Goal: Task Accomplishment & Management: Use online tool/utility

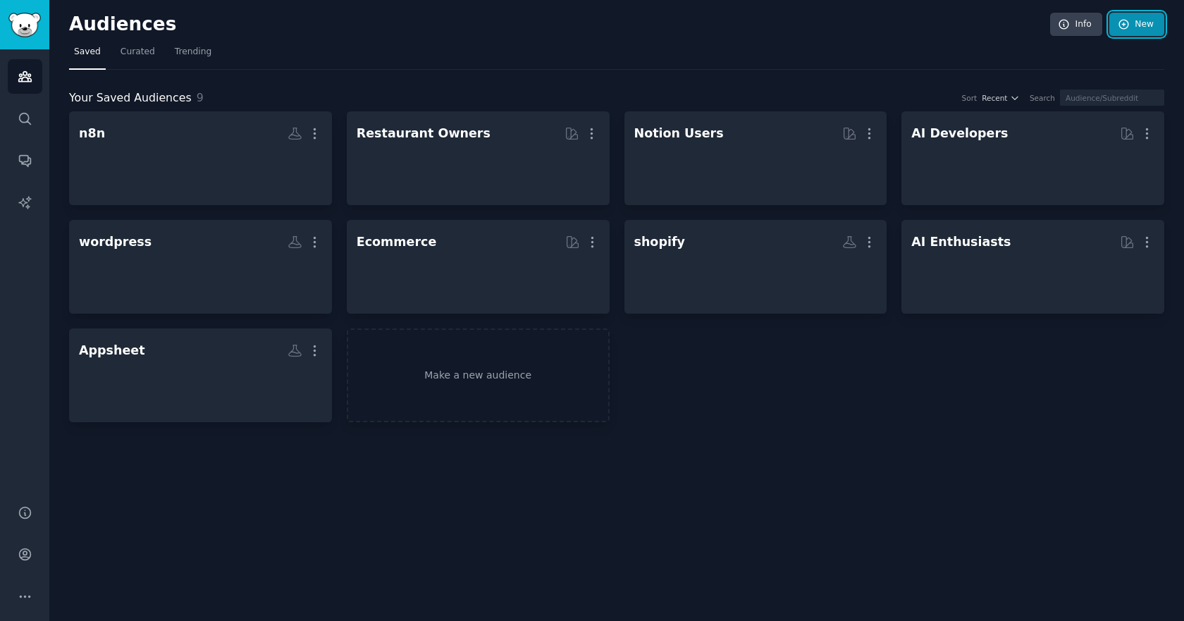
click at [1149, 19] on link "New" at bounding box center [1137, 25] width 55 height 24
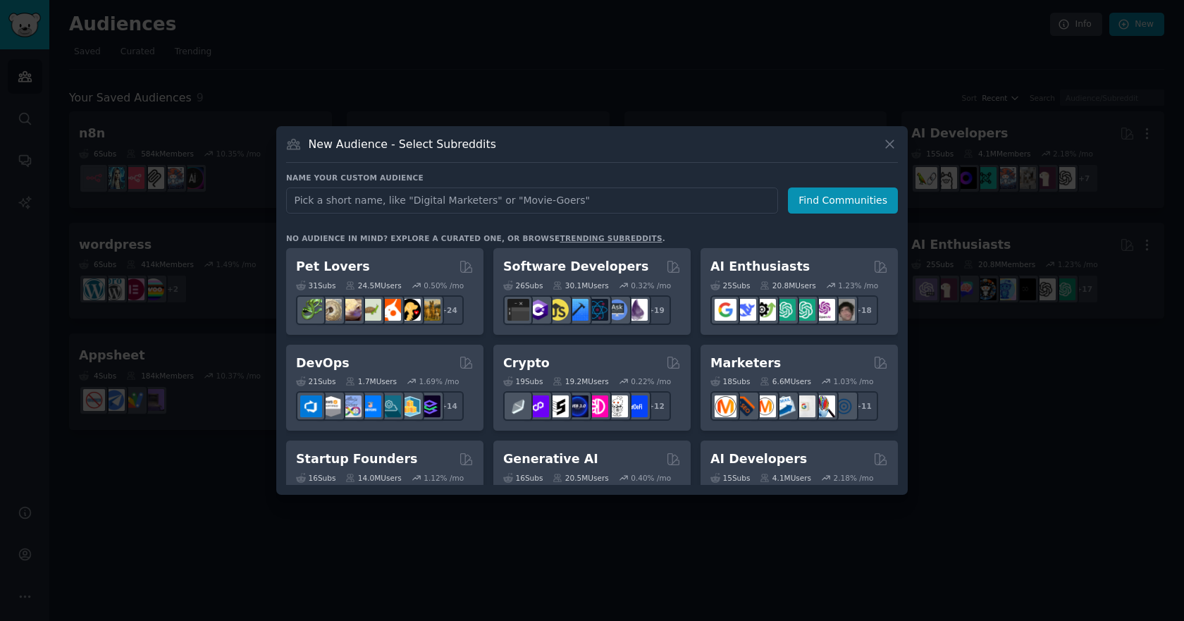
type input "ư"
type input "webflow"
click at [876, 195] on button "Find Communities" at bounding box center [843, 201] width 110 height 26
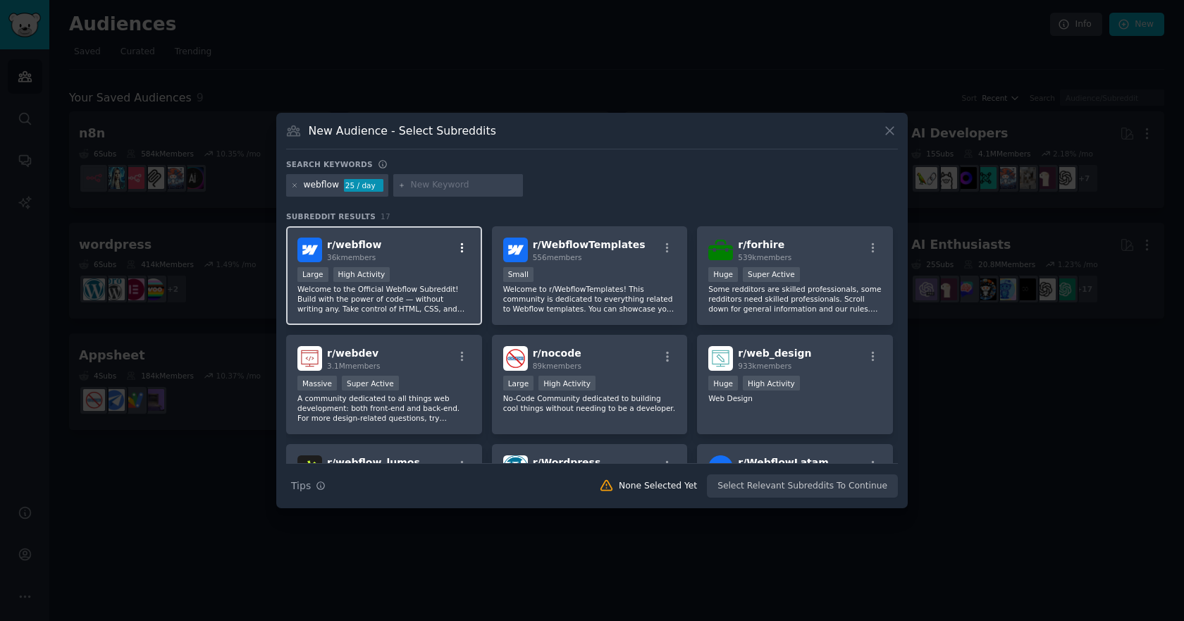
click at [462, 243] on icon "button" at bounding box center [462, 248] width 3 height 10
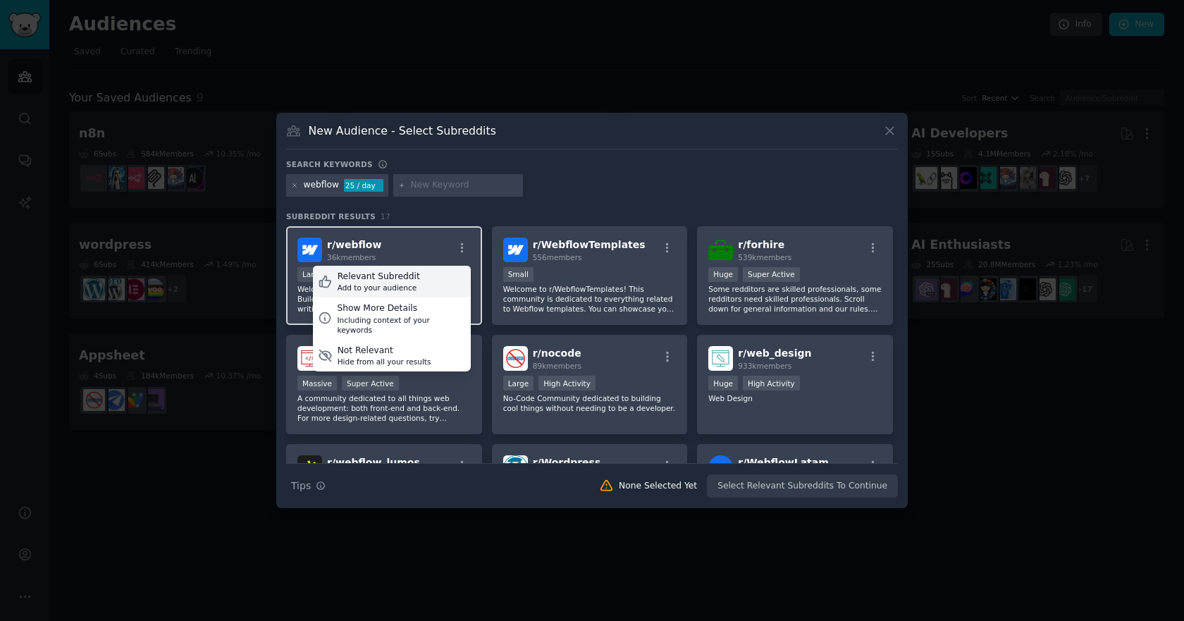
click at [437, 276] on div "Relevant Subreddit Add to your audience" at bounding box center [392, 282] width 158 height 32
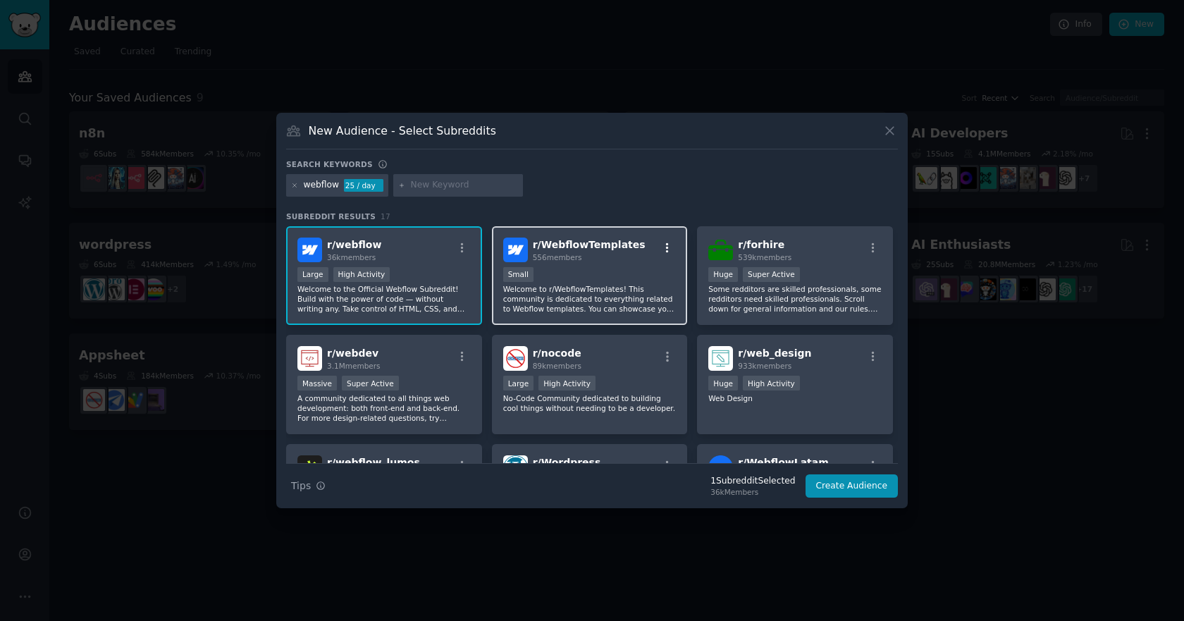
click at [666, 245] on icon "button" at bounding box center [667, 248] width 13 height 13
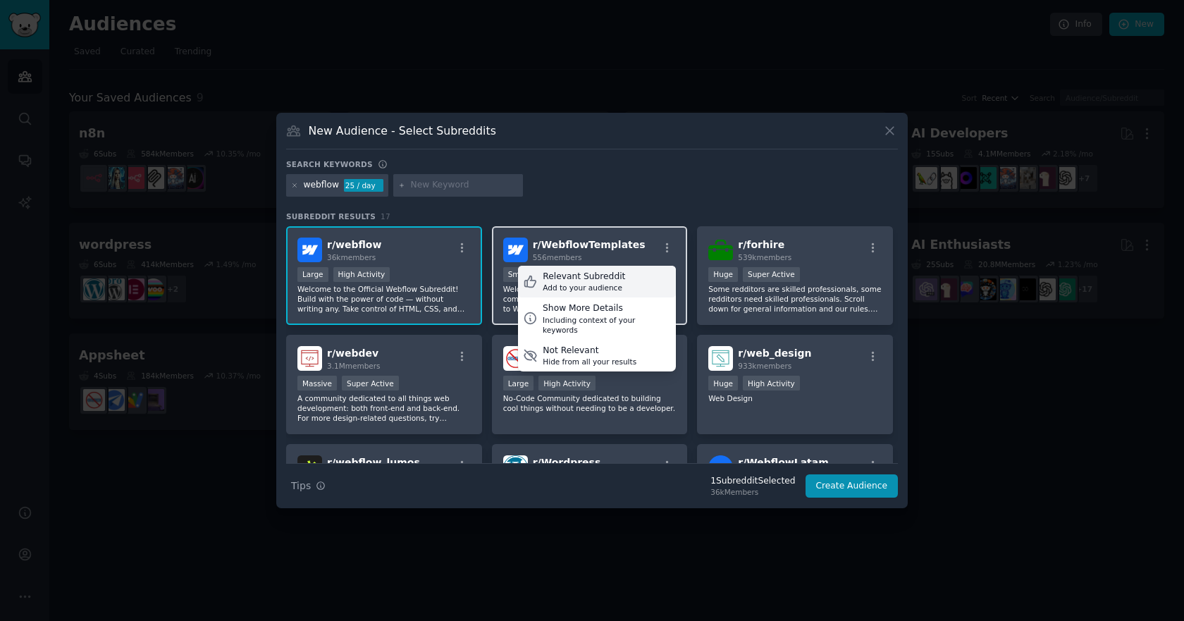
click at [653, 281] on div "Relevant Subreddit Add to your audience" at bounding box center [597, 282] width 158 height 32
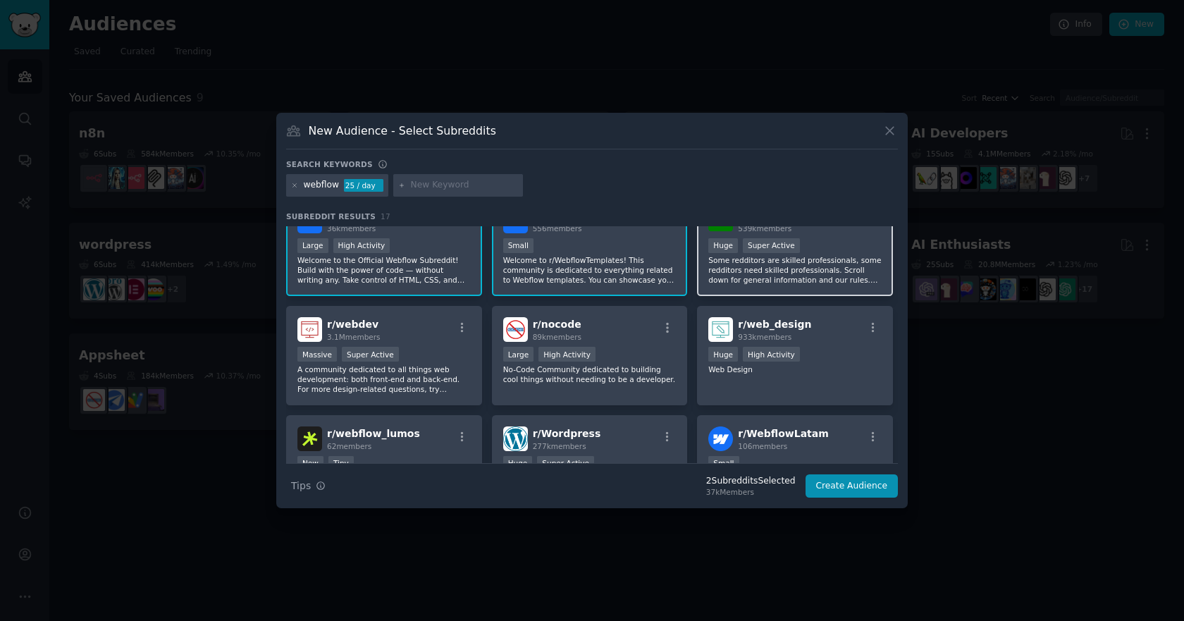
scroll to position [34, 0]
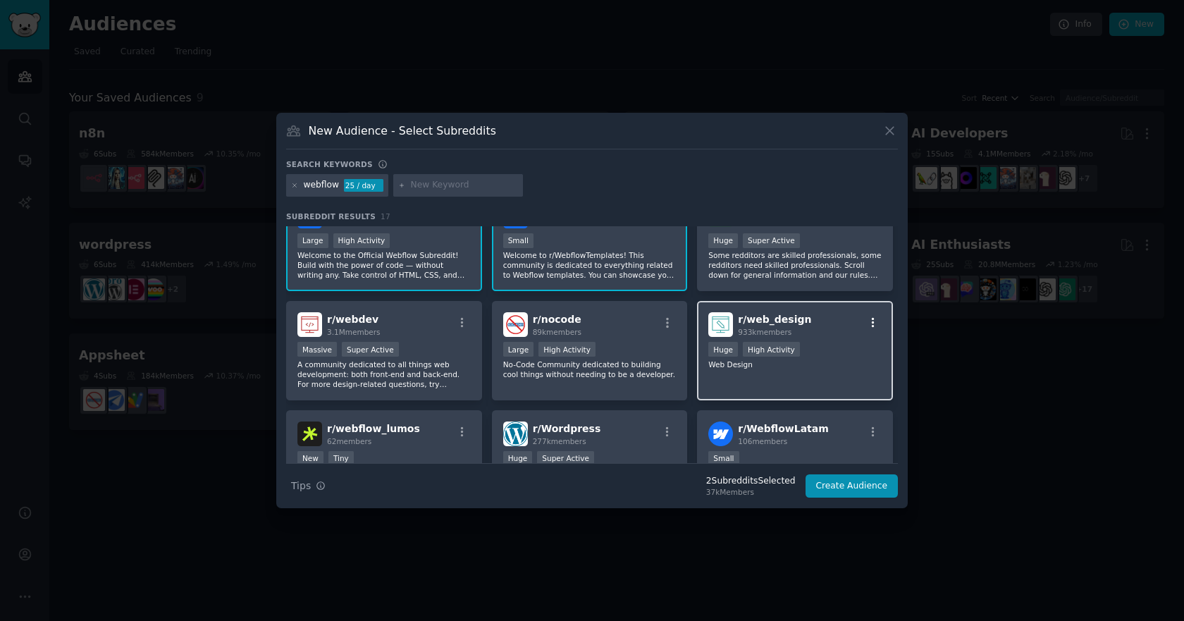
click at [867, 321] on icon "button" at bounding box center [873, 323] width 13 height 13
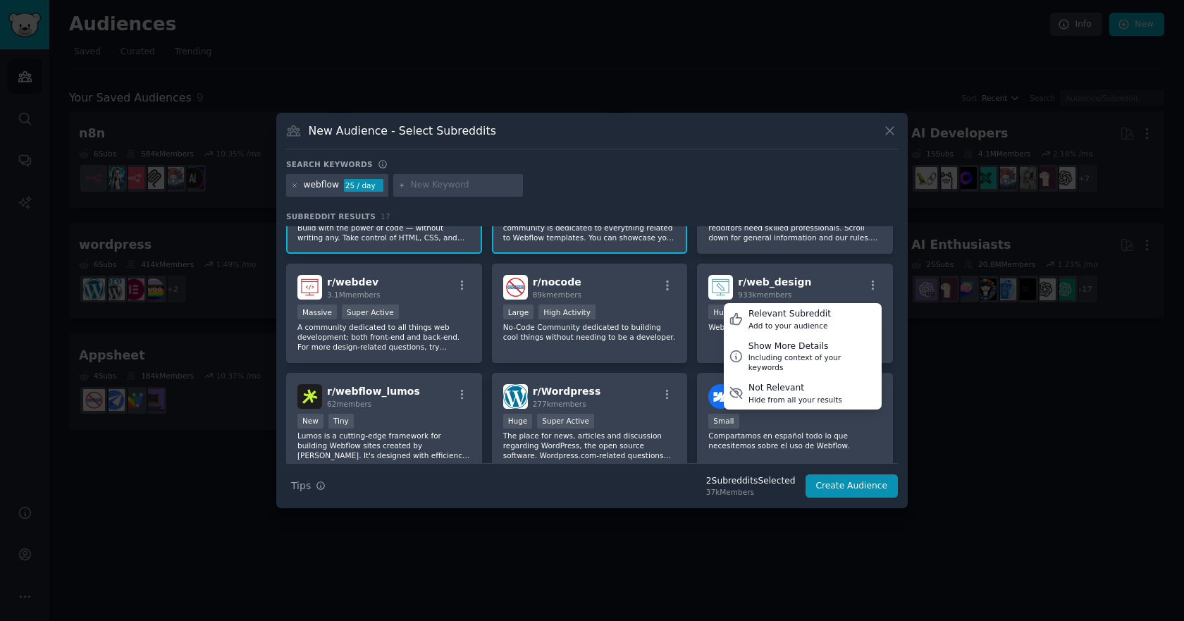
scroll to position [0, 0]
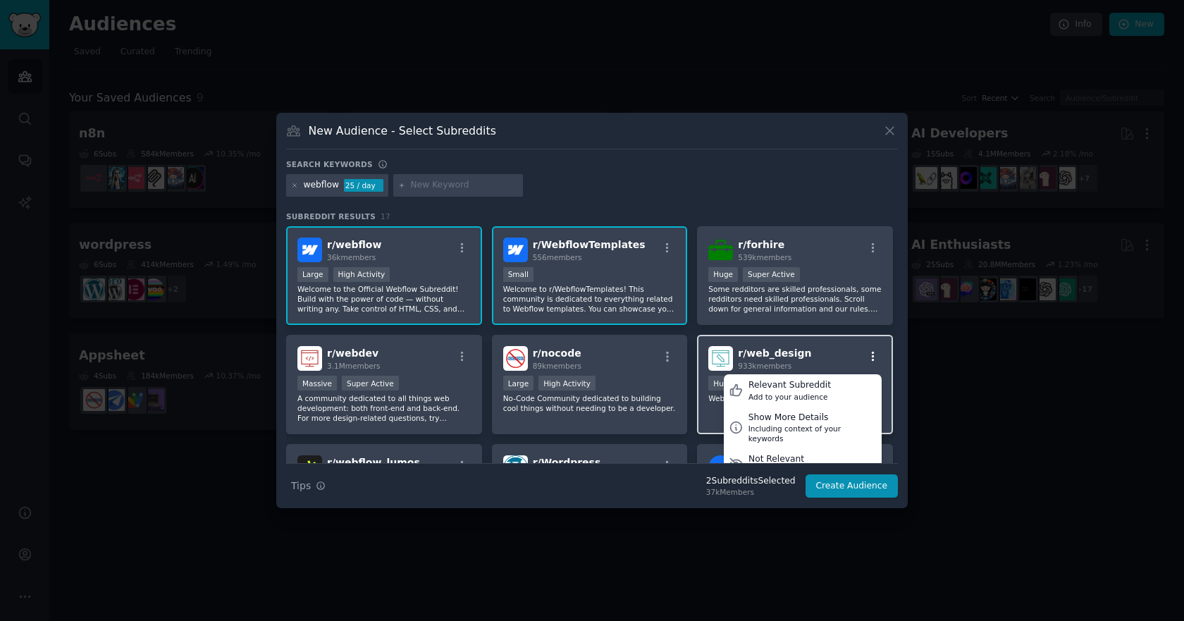
click at [868, 355] on icon "button" at bounding box center [873, 356] width 13 height 13
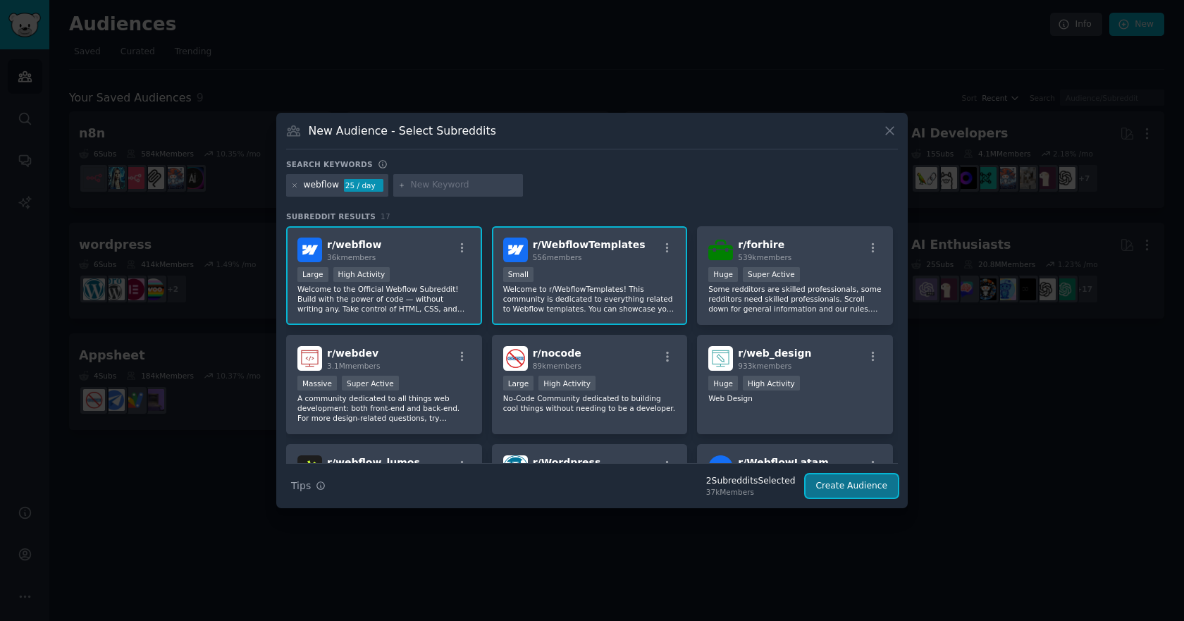
click at [851, 485] on button "Create Audience" at bounding box center [852, 487] width 93 height 24
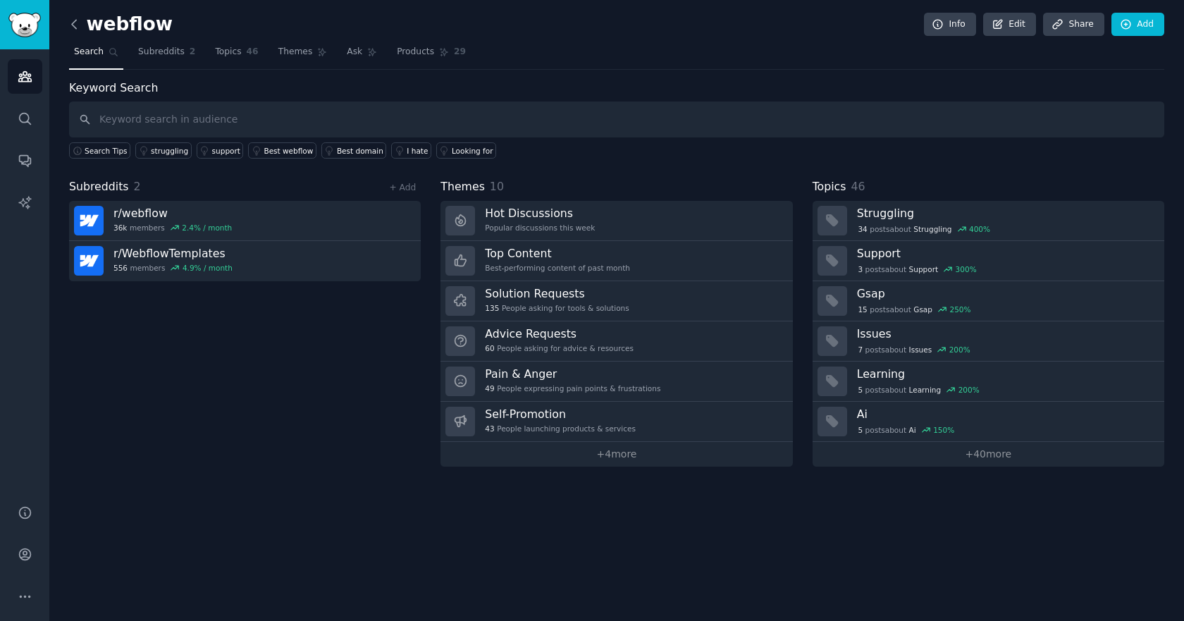
click at [71, 25] on icon at bounding box center [74, 24] width 15 height 15
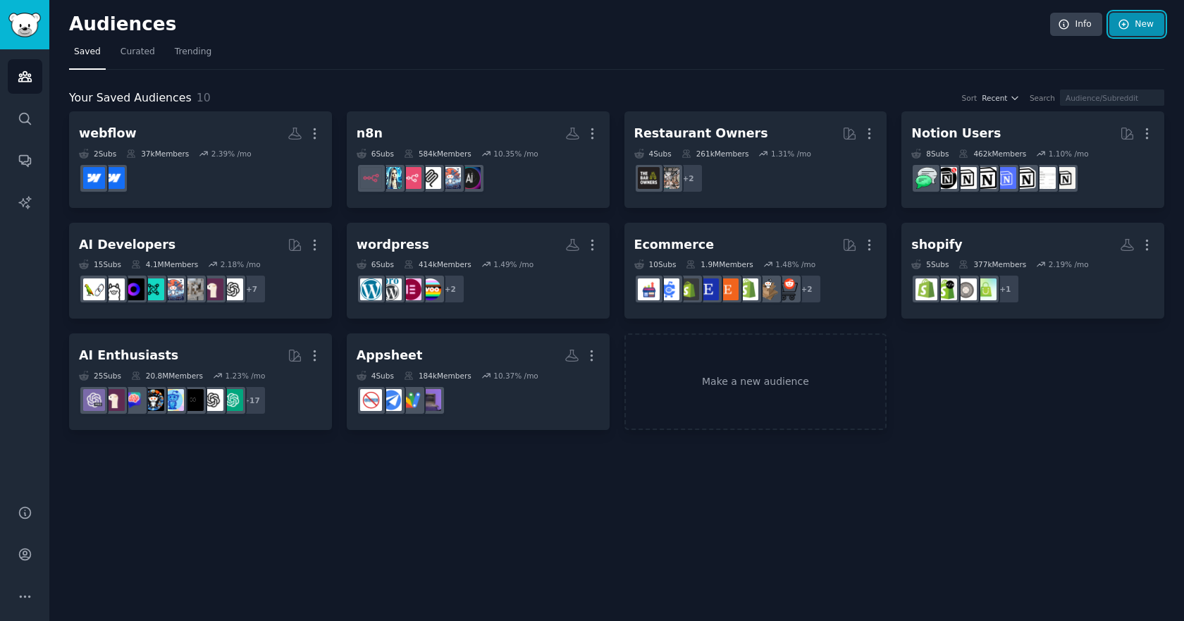
click at [1162, 35] on link "New" at bounding box center [1137, 25] width 55 height 24
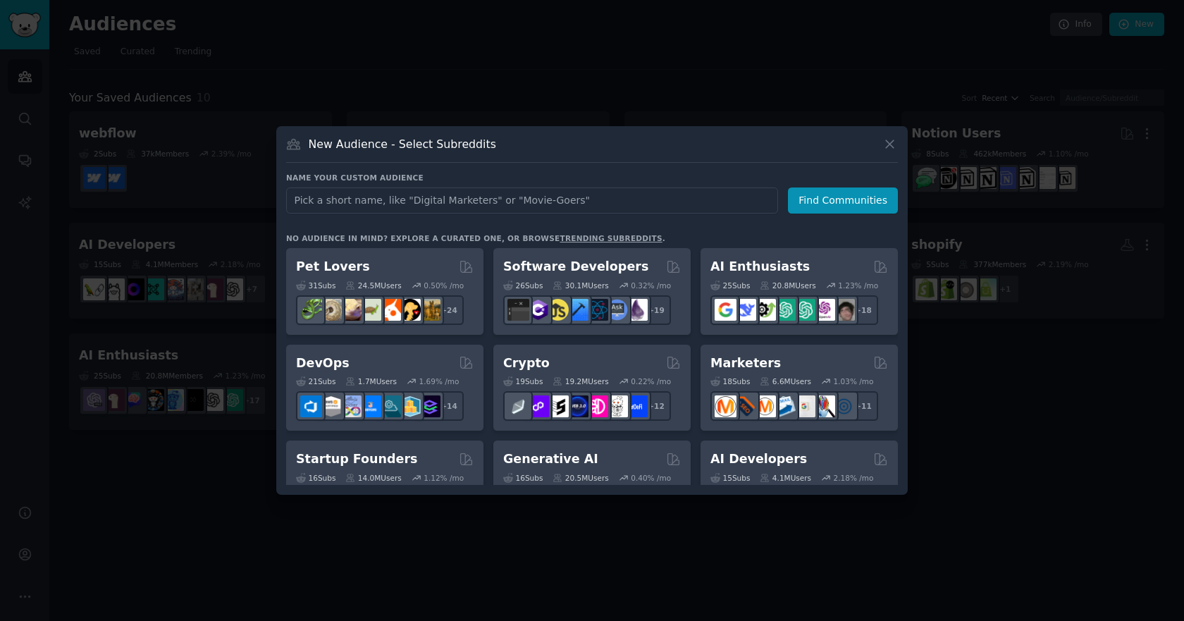
type input "ư"
type input "webdesign"
click at [838, 202] on button "Find Communities" at bounding box center [843, 201] width 110 height 26
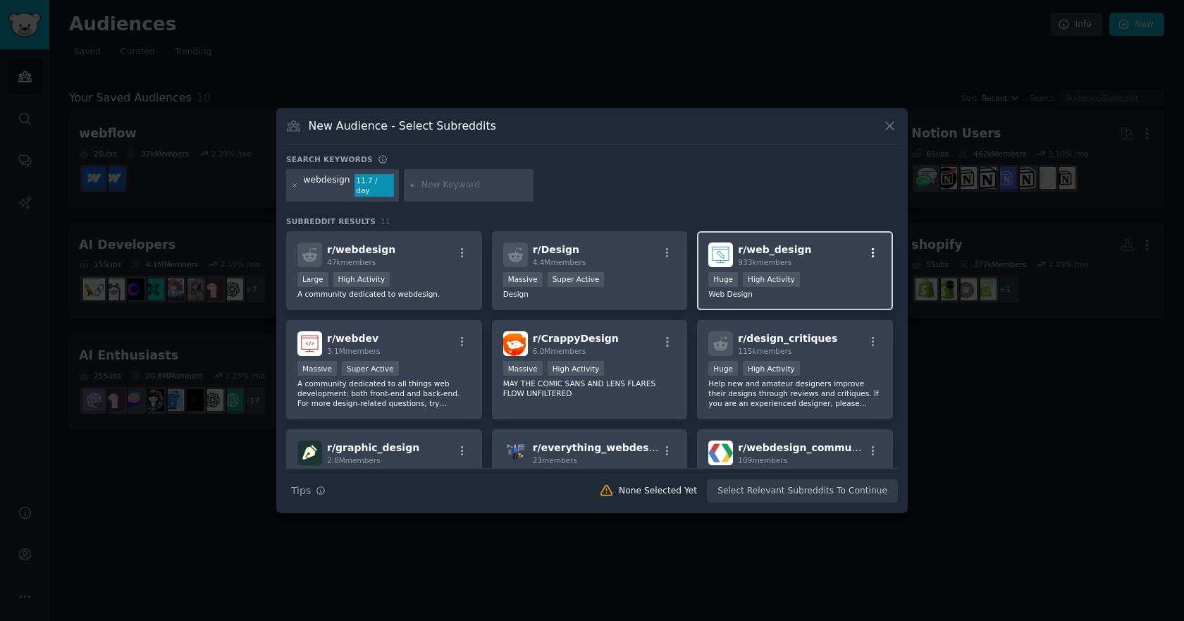
click at [871, 247] on icon "button" at bounding box center [873, 253] width 13 height 13
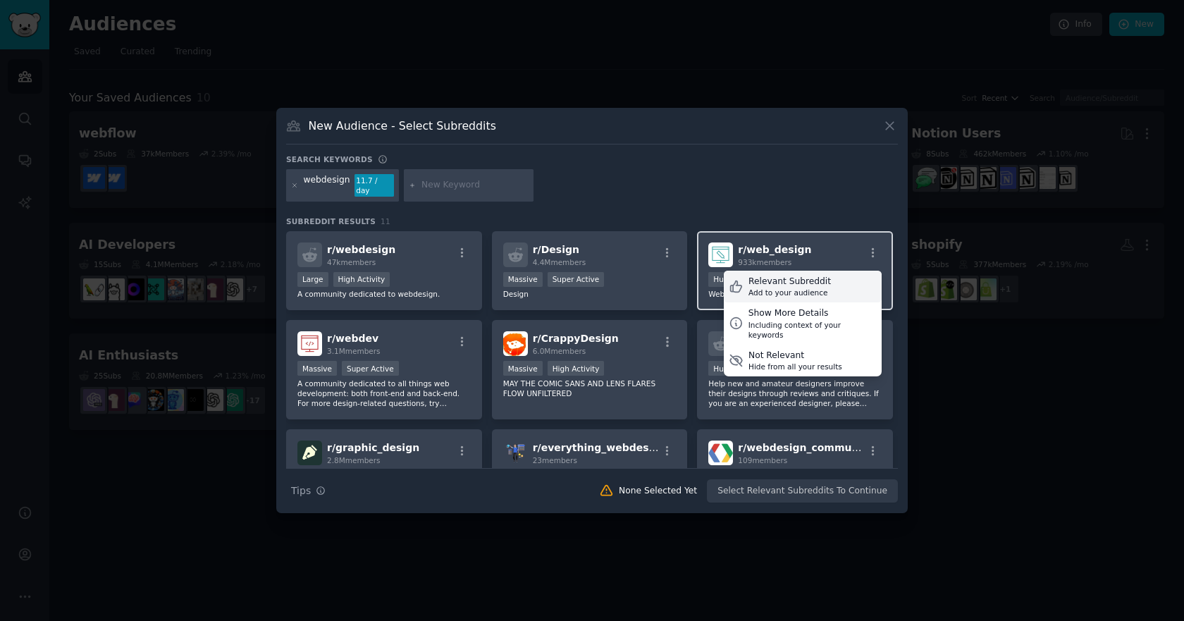
click at [802, 277] on div "Relevant Subreddit" at bounding box center [790, 282] width 82 height 13
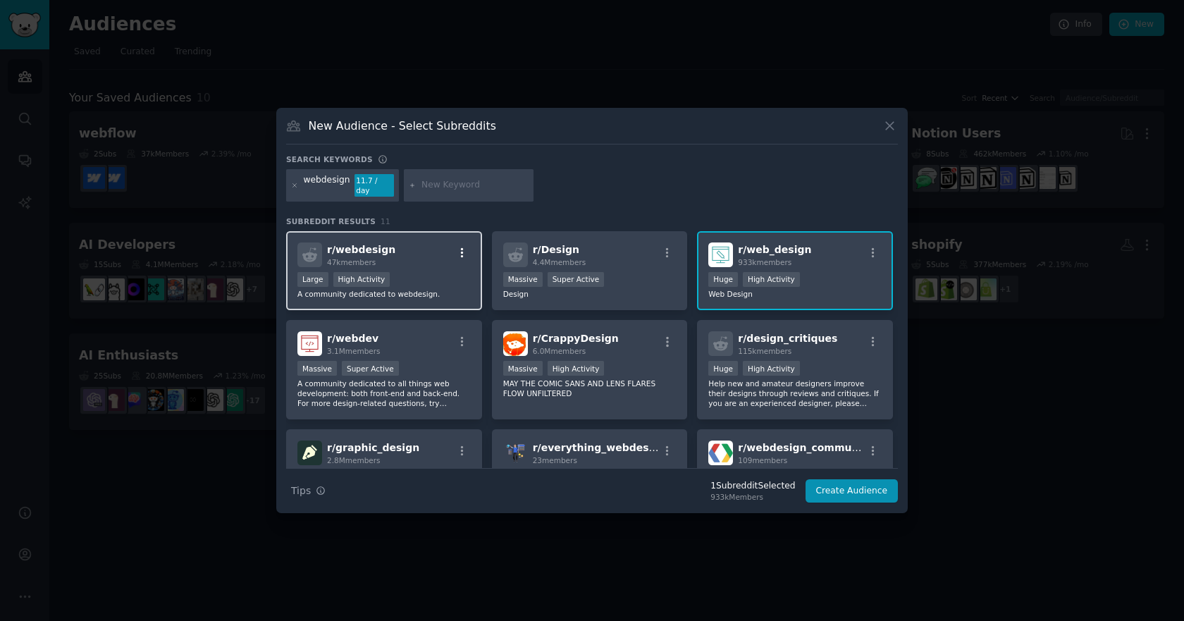
click at [460, 247] on icon "button" at bounding box center [462, 253] width 13 height 13
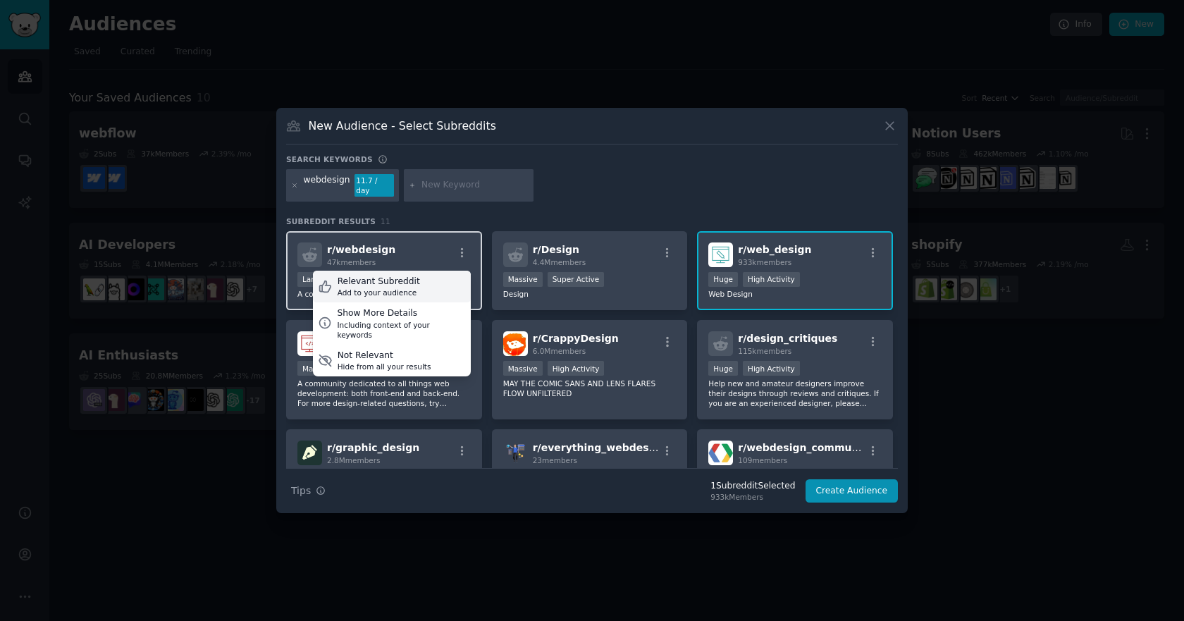
click at [443, 283] on div "Relevant Subreddit Add to your audience" at bounding box center [392, 287] width 158 height 32
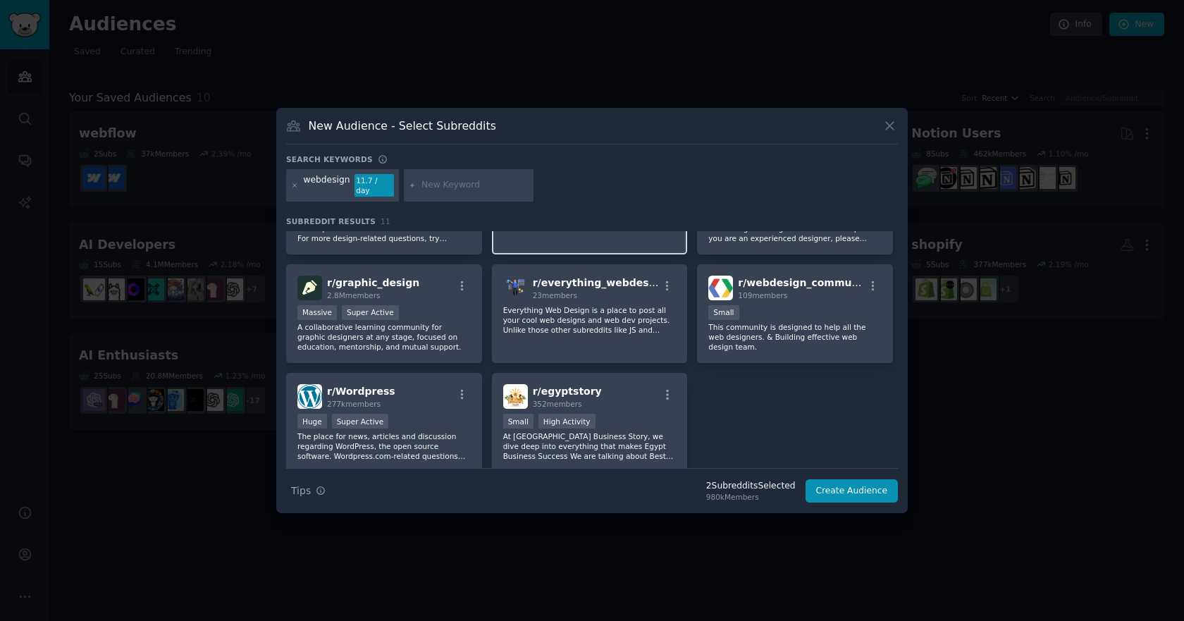
scroll to position [153, 0]
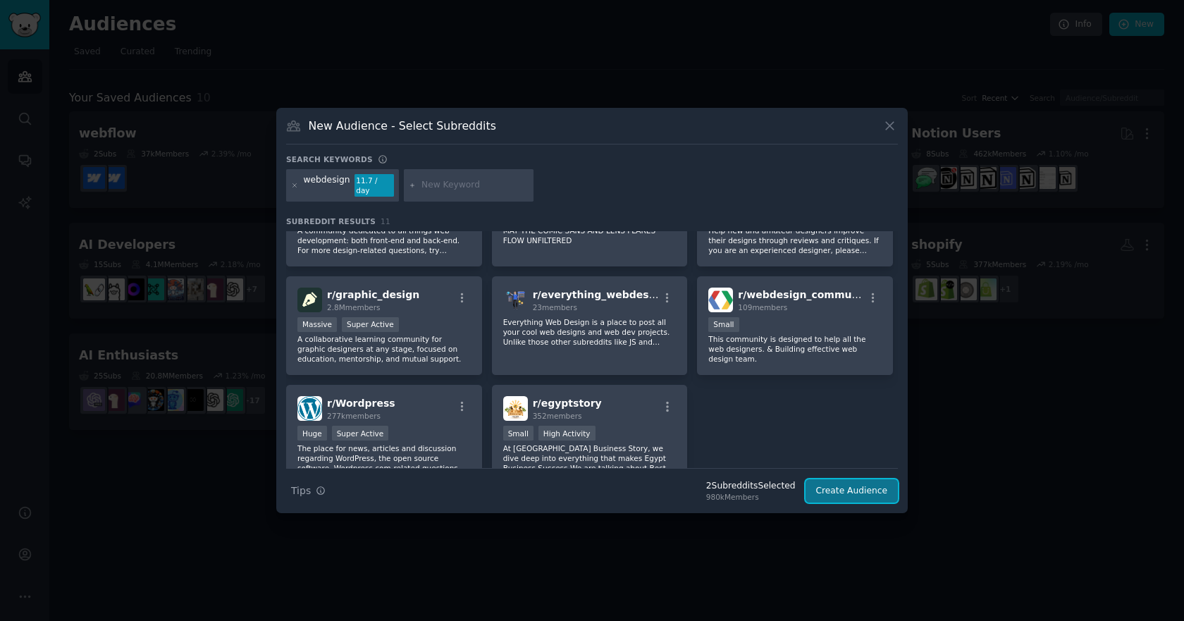
click at [844, 494] on button "Create Audience" at bounding box center [852, 491] width 93 height 24
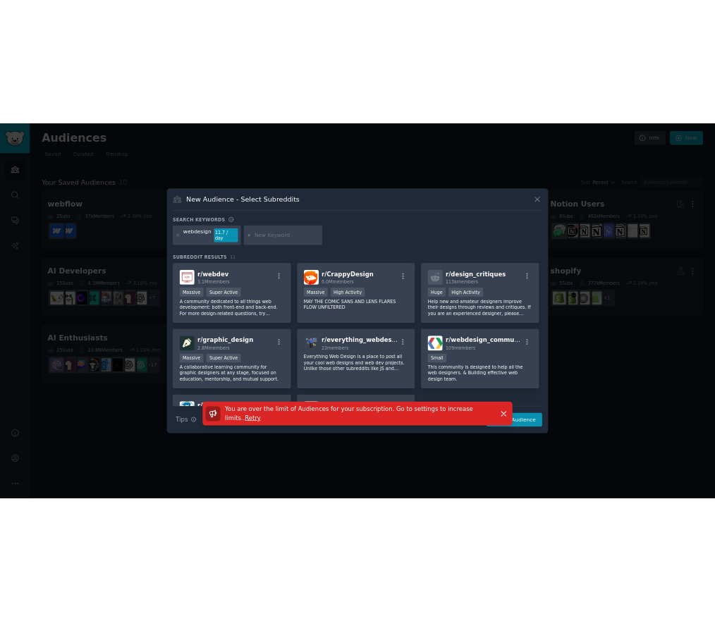
scroll to position [37, 0]
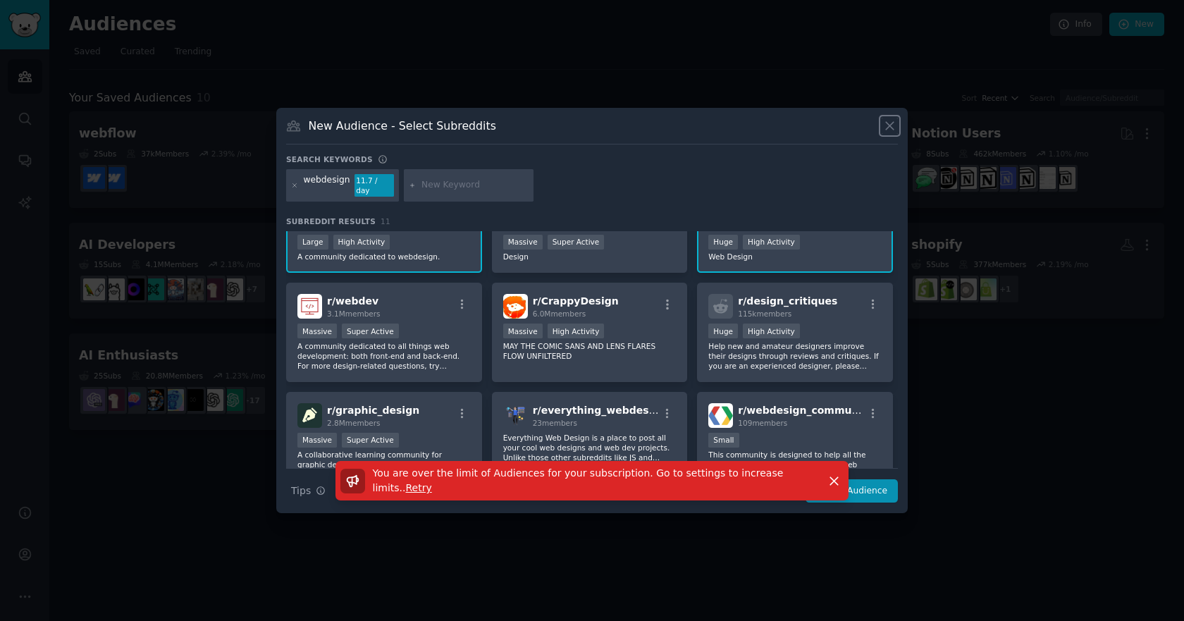
click at [894, 129] on icon at bounding box center [890, 125] width 15 height 15
